Goal: Find specific fact: Find specific fact

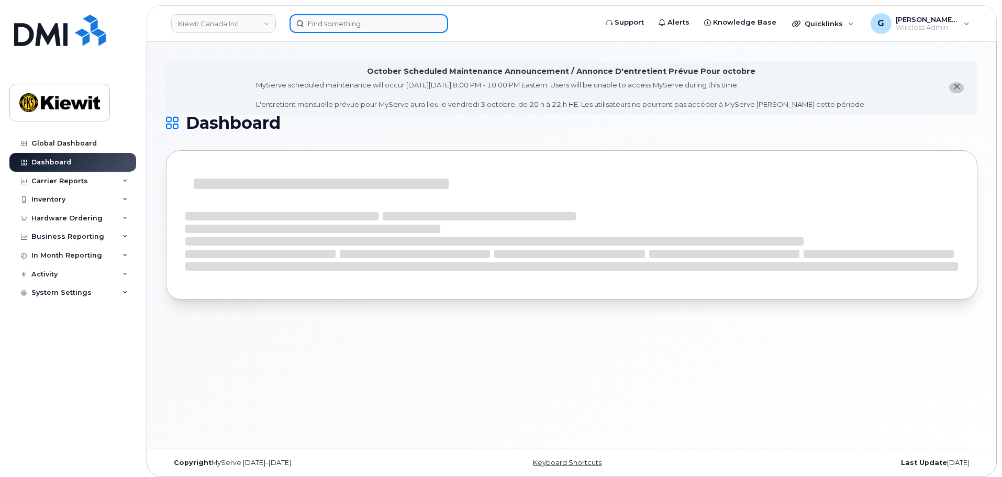
click at [315, 17] on input at bounding box center [368, 23] width 159 height 19
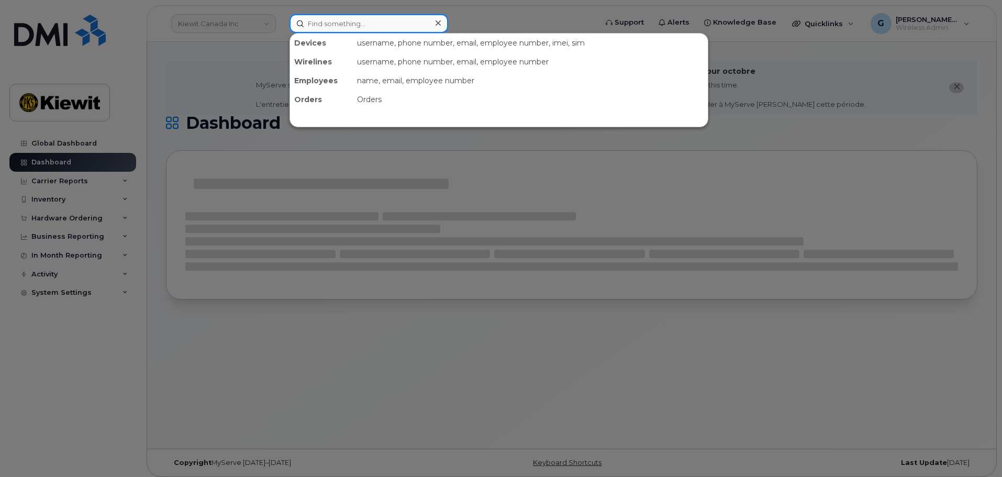
paste input "541561"
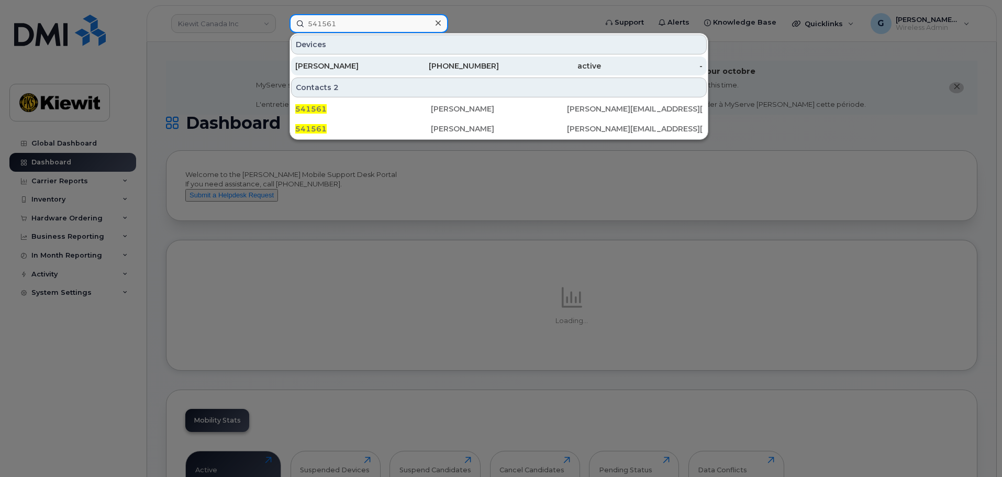
type input "541561"
click at [355, 68] on div "[PERSON_NAME]" at bounding box center [346, 66] width 102 height 10
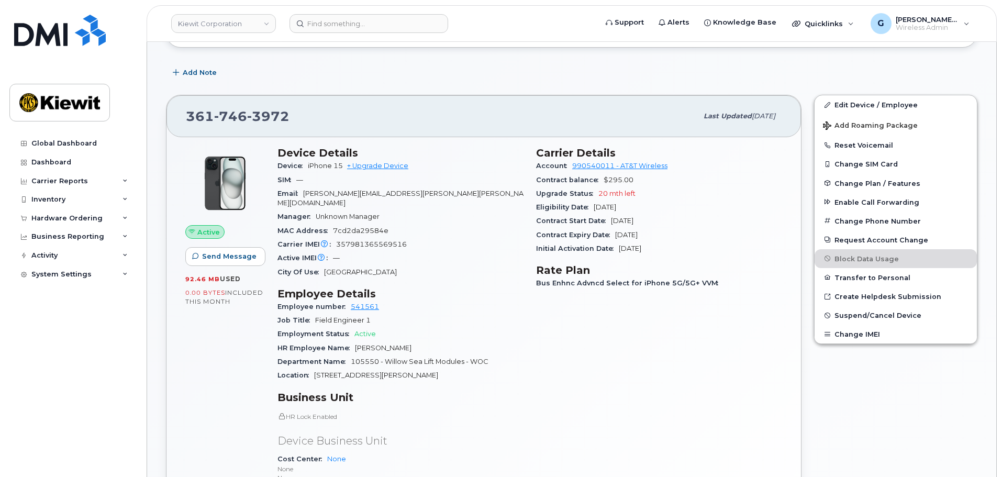
scroll to position [209, 0]
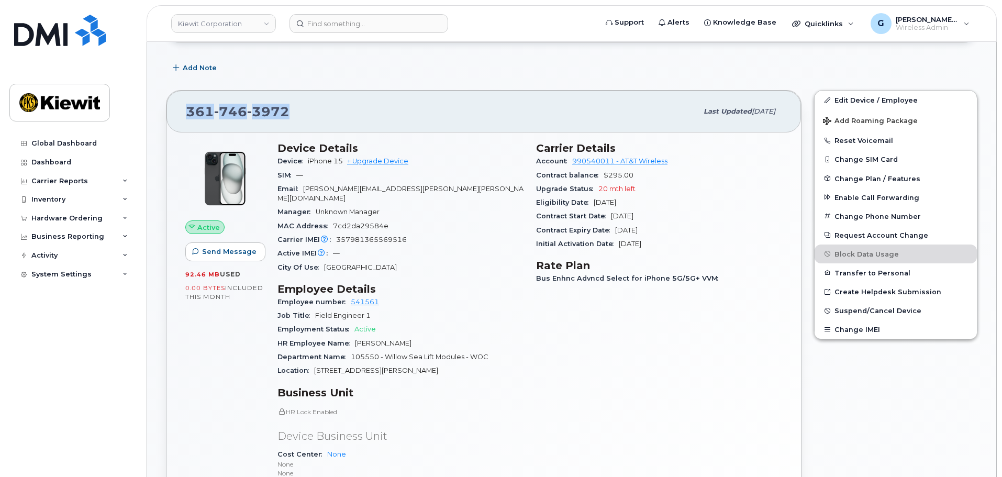
drag, startPoint x: 300, startPoint y: 115, endPoint x: 162, endPoint y: 97, distance: 139.8
click at [162, 97] on div "[PHONE_NUMBER] Last updated [DATE] Active Send Message 92.46 MB  used 0.00 Byte…" at bounding box center [484, 344] width 648 height 521
copy span "[PHONE_NUMBER]"
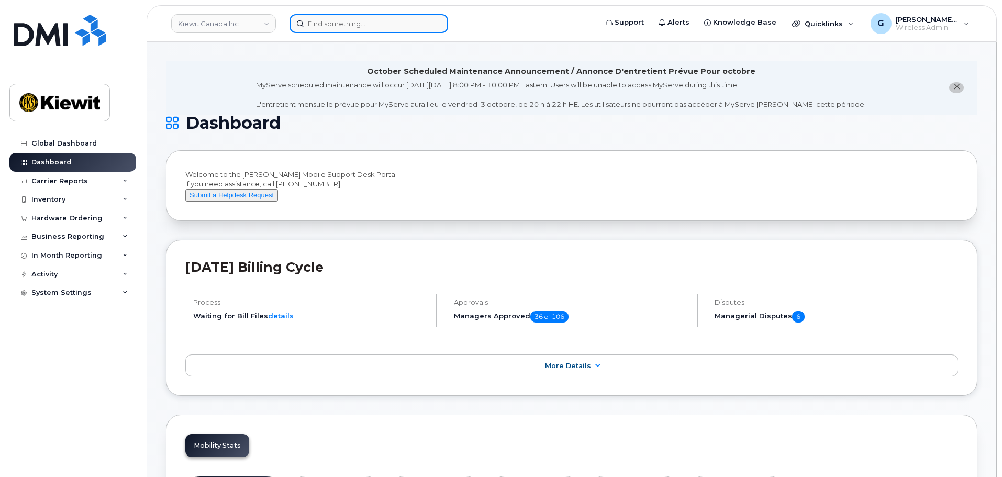
click at [323, 25] on input at bounding box center [368, 23] width 159 height 19
paste input "00541010"
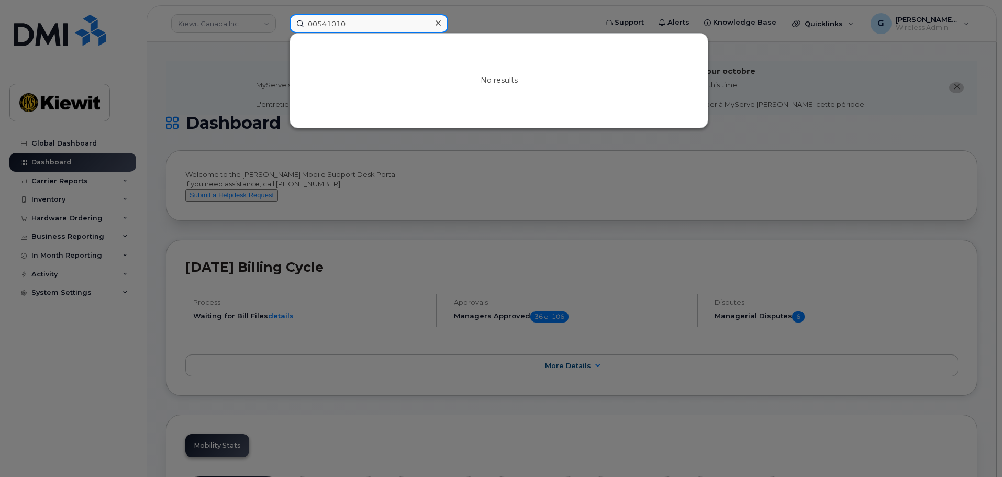
drag, startPoint x: 319, startPoint y: 21, endPoint x: 286, endPoint y: 23, distance: 33.0
click at [286, 23] on div "00541010 No results" at bounding box center [439, 23] width 317 height 19
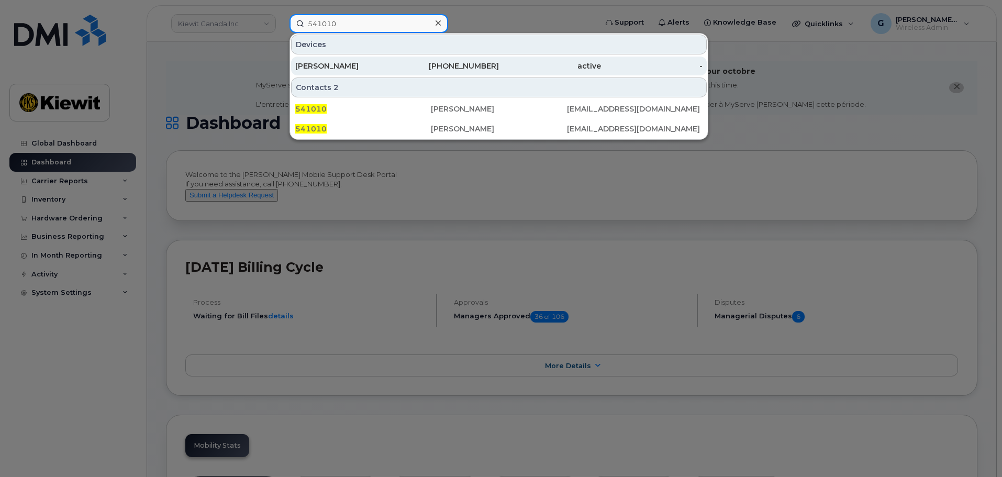
type input "541010"
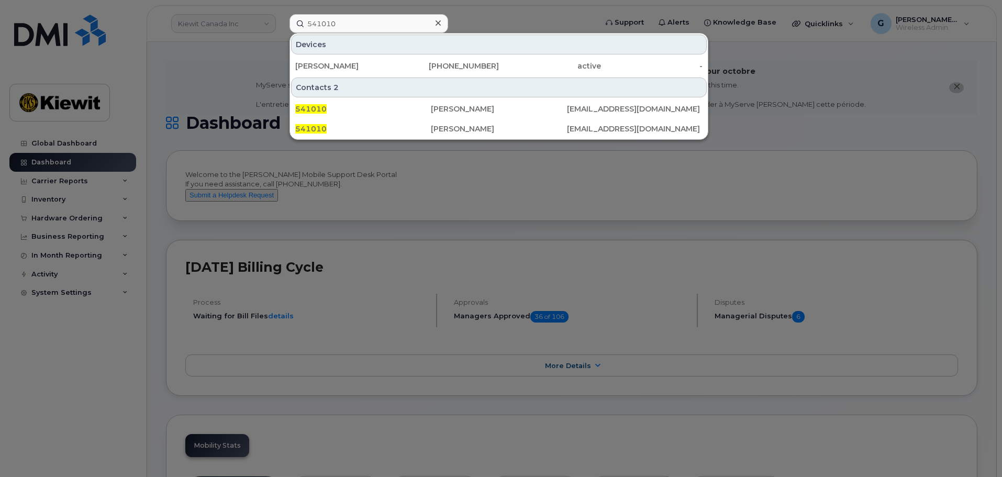
drag, startPoint x: 400, startPoint y: 63, endPoint x: 444, endPoint y: 88, distance: 50.6
click at [400, 63] on div "503-260-5696" at bounding box center [448, 66] width 102 height 10
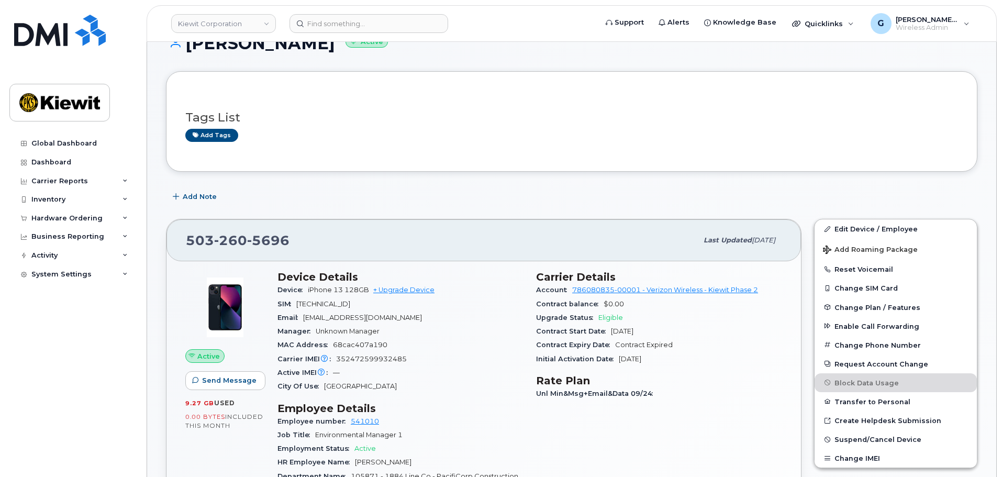
scroll to position [105, 0]
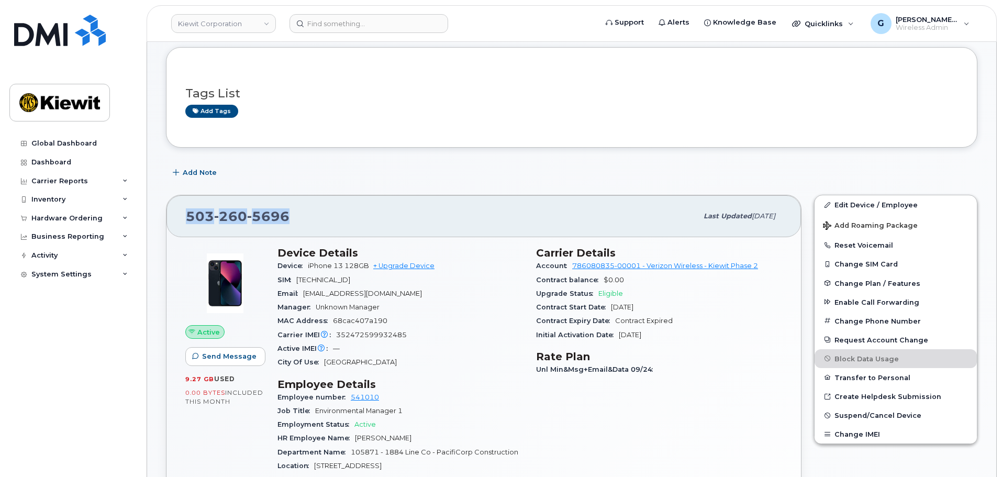
drag, startPoint x: 297, startPoint y: 214, endPoint x: 174, endPoint y: 222, distance: 123.8
click at [174, 222] on div "503 260 5696 Last updated Oct 06, 2025" at bounding box center [483, 216] width 634 height 42
copy span "503 260 5696"
click at [474, 284] on div "SIM 89148000010085760882" at bounding box center [400, 280] width 246 height 14
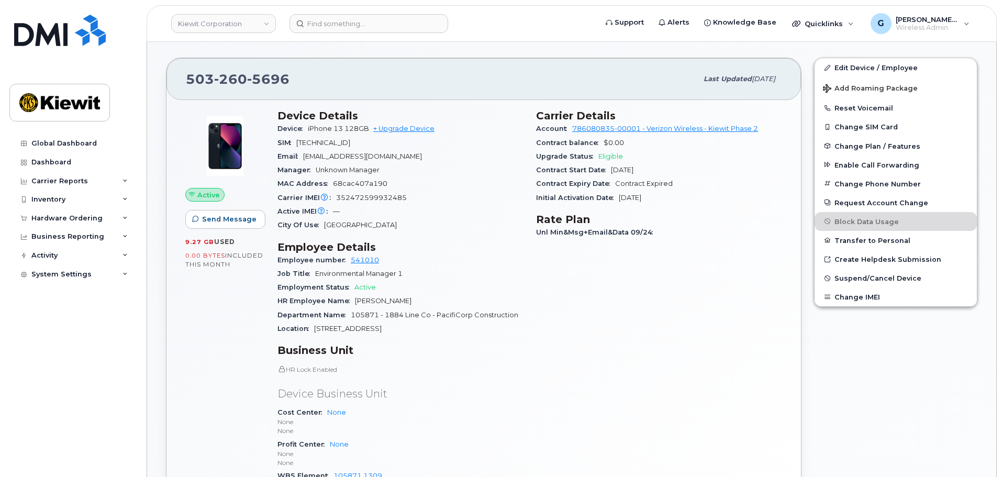
scroll to position [209, 0]
